Goal: Task Accomplishment & Management: Complete application form

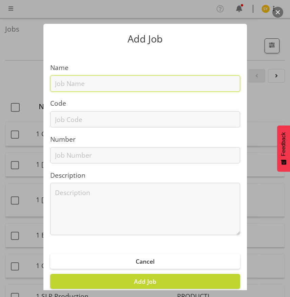
drag, startPoint x: 70, startPoint y: 79, endPoint x: 67, endPoint y: 84, distance: 5.7
click at [69, 79] on input "text" at bounding box center [145, 83] width 190 height 16
paste input "6250908A"
type input "6250908A"
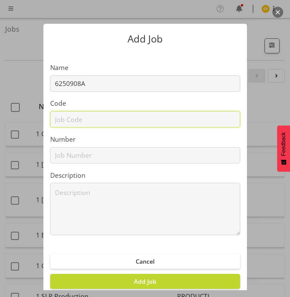
click at [61, 116] on input "text" at bounding box center [145, 119] width 190 height 16
paste input "6250908A"
type input "6250908A"
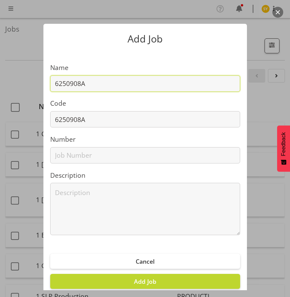
click at [99, 86] on input "6250908A" at bounding box center [145, 83] width 190 height 16
paste input "Fusion5@Canterbury Tech Summit"
drag, startPoint x: 209, startPoint y: 81, endPoint x: -49, endPoint y: 100, distance: 258.7
click at [0, 100] on html "COAST GROUP Profile Log Out Jobs Search Showing active jobs Showing running job…" at bounding box center [145, 148] width 290 height 297
type input "6250908A - Fusion5@Canterbury Tech Summit"
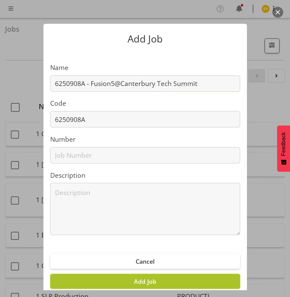
click at [148, 278] on span "Add Job" at bounding box center [145, 281] width 22 height 8
